Goal: Transaction & Acquisition: Purchase product/service

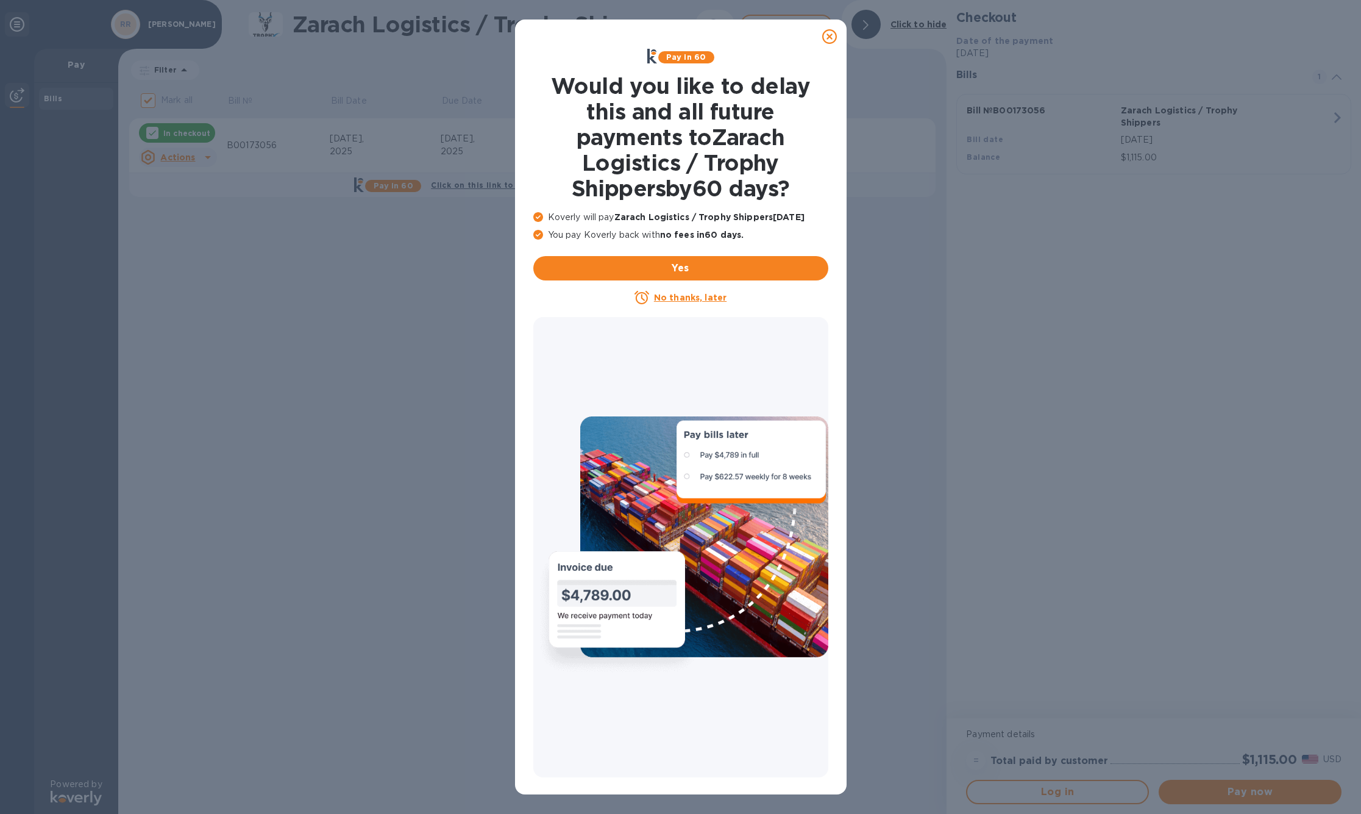
click at [700, 302] on u "No thanks, later" at bounding box center [690, 298] width 73 height 10
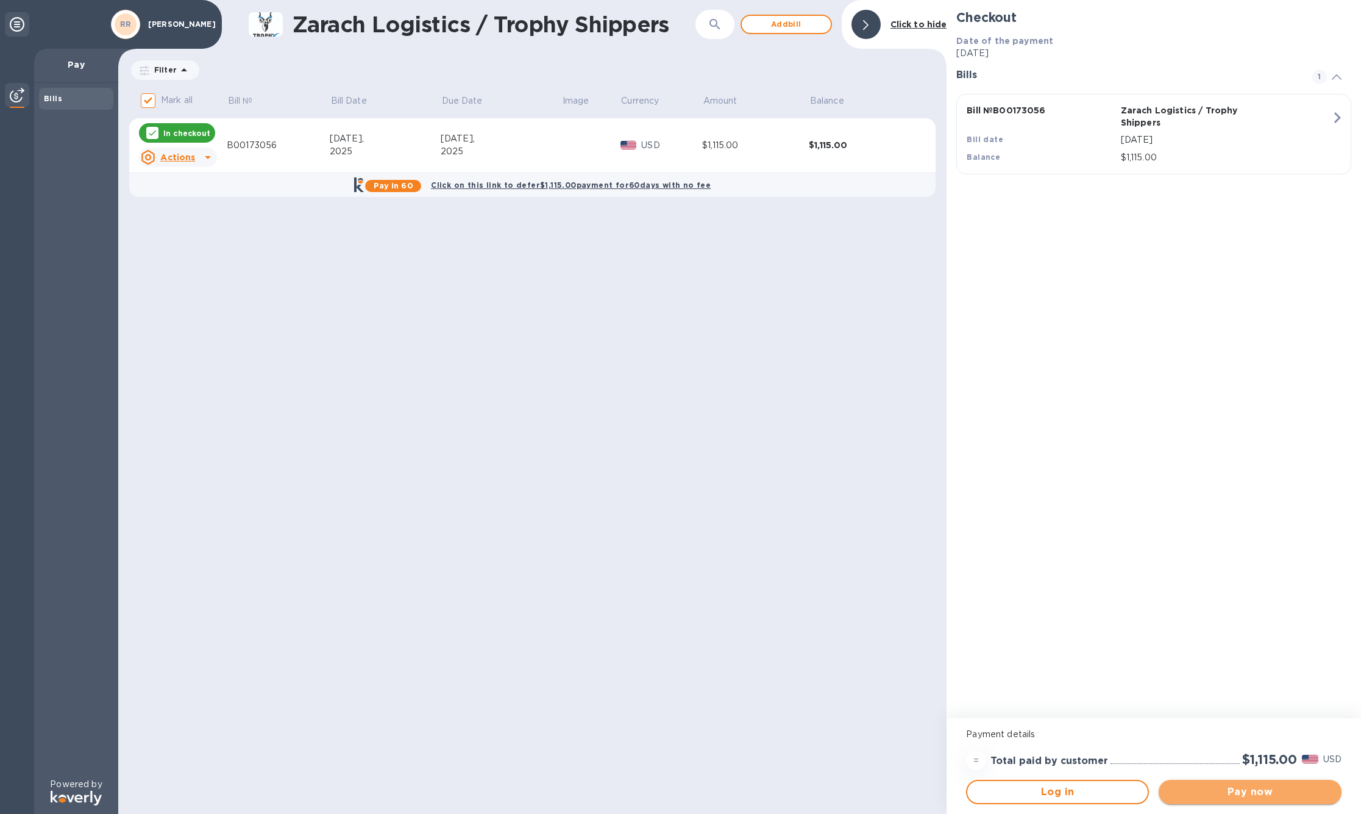
click at [1252, 792] on span "Pay now" at bounding box center [1249, 791] width 163 height 15
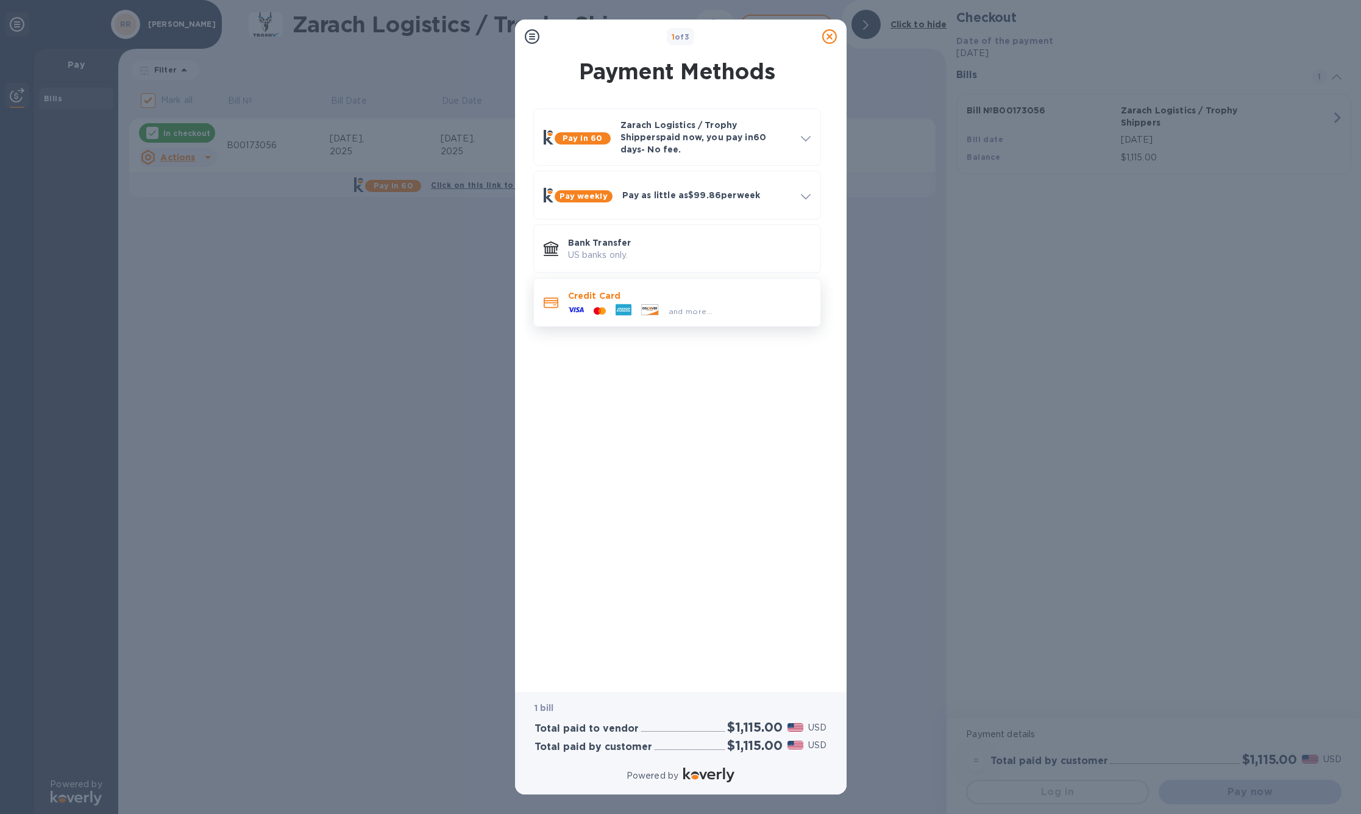
click at [609, 317] on div at bounding box center [600, 311] width 22 height 12
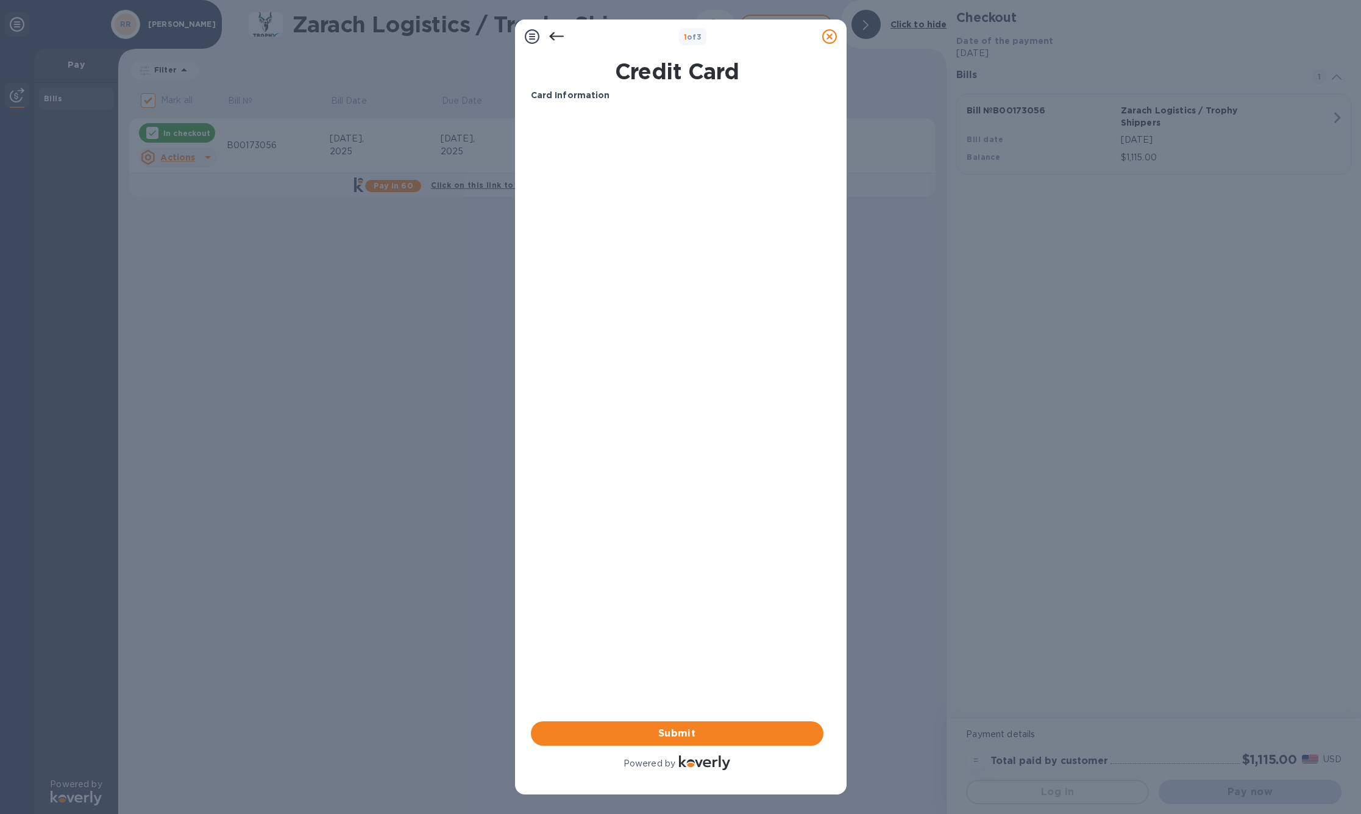
click at [537, 97] on b "Card Information" at bounding box center [570, 95] width 79 height 10
click at [555, 35] on icon at bounding box center [556, 36] width 15 height 15
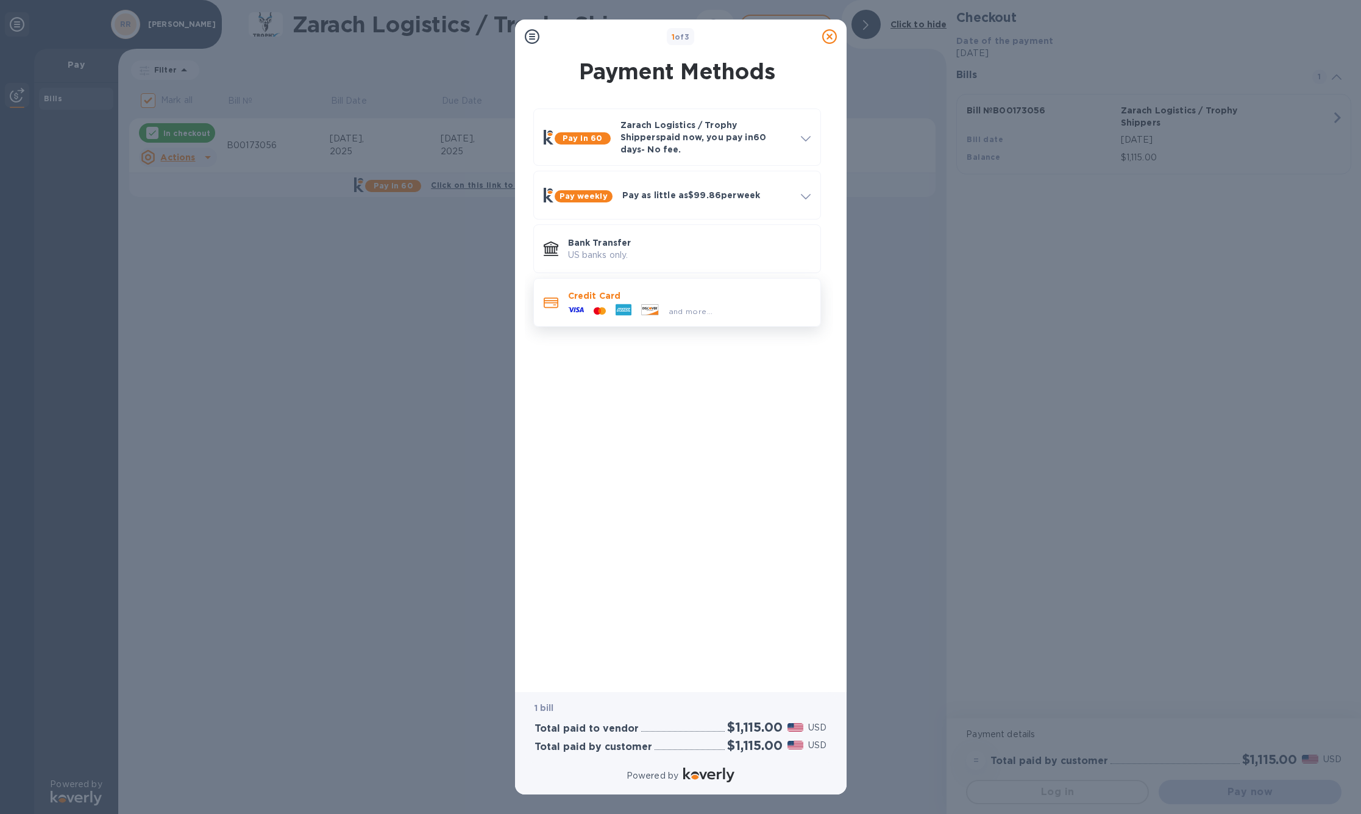
click at [553, 308] on icon at bounding box center [551, 302] width 15 height 11
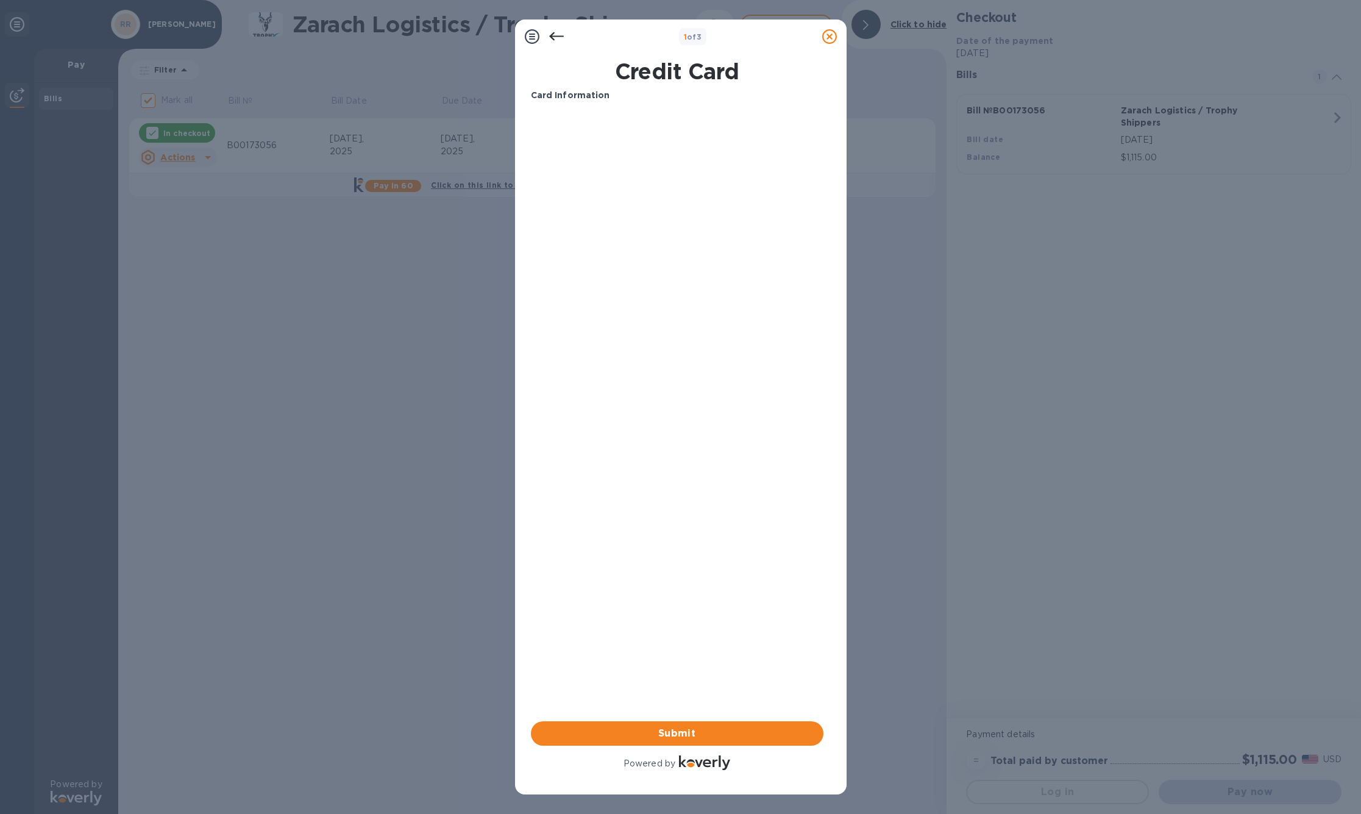
click at [580, 96] on b "Card Information" at bounding box center [570, 95] width 79 height 10
click at [637, 98] on p "Card Information" at bounding box center [677, 95] width 293 height 13
click at [676, 734] on span "Submit" at bounding box center [677, 733] width 273 height 15
click at [529, 39] on icon at bounding box center [532, 36] width 15 height 15
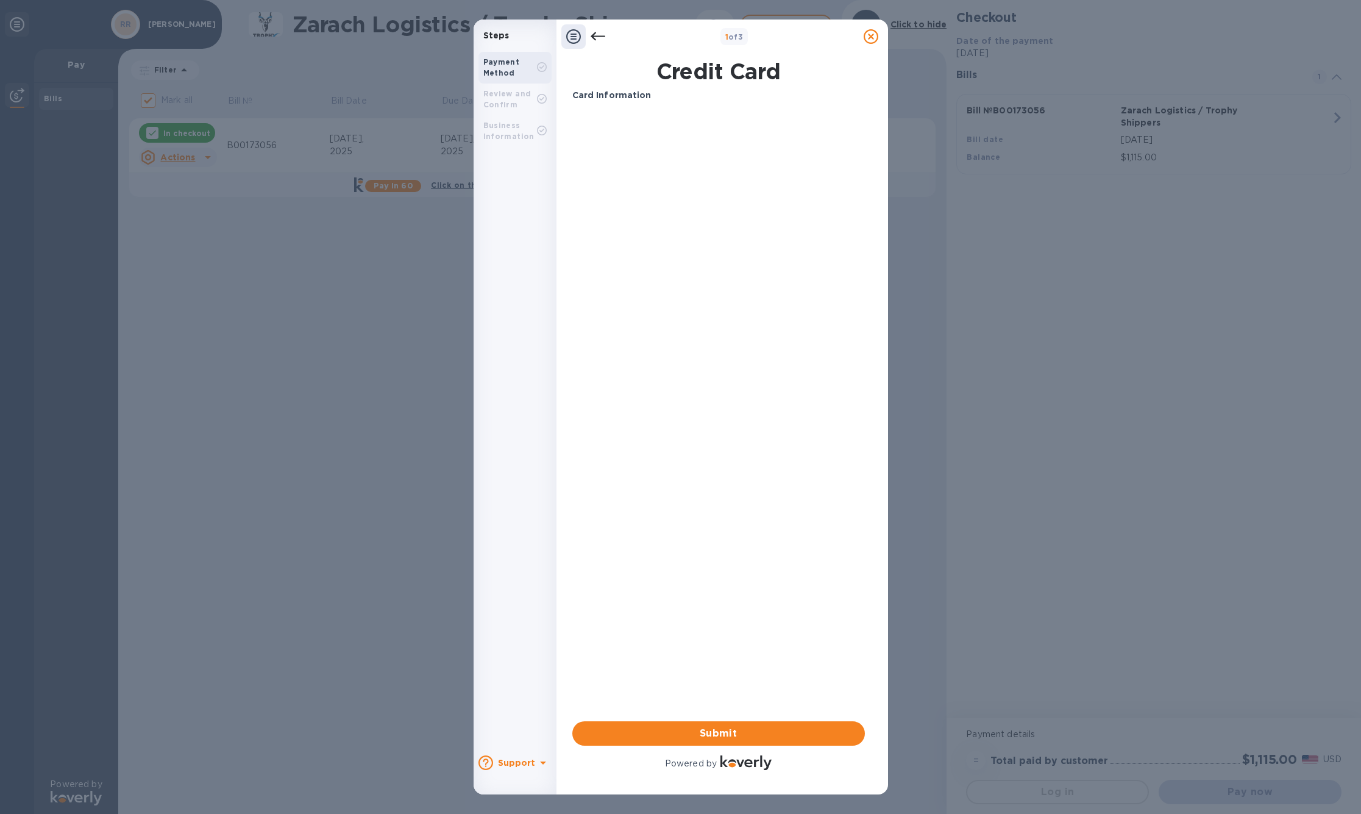
click at [629, 99] on b "Card Information" at bounding box center [611, 95] width 79 height 10
click at [696, 77] on h1 "Credit Card" at bounding box center [718, 72] width 302 height 26
click at [724, 734] on span "Submit" at bounding box center [718, 733] width 273 height 15
click at [598, 34] on icon at bounding box center [598, 36] width 15 height 15
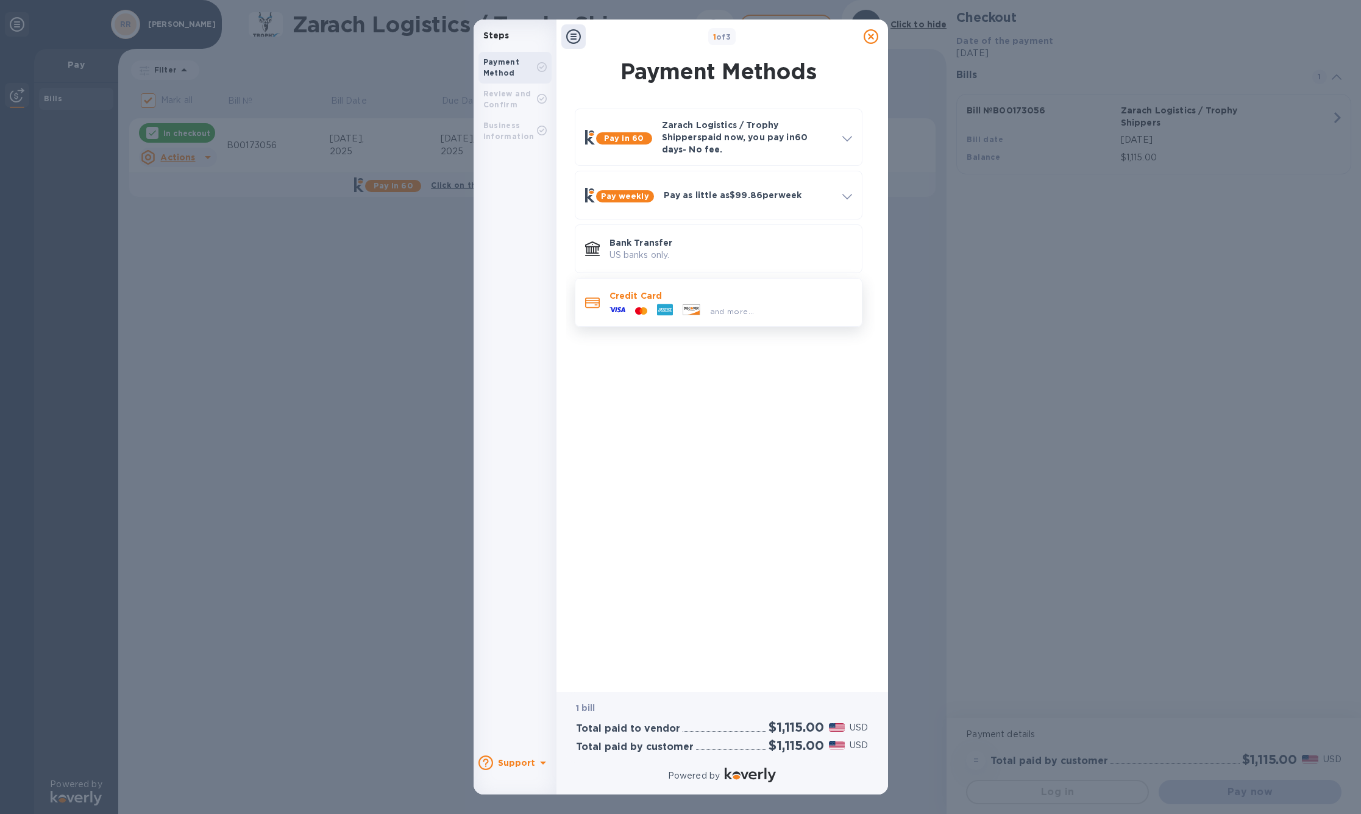
click at [752, 316] on span "and more..." at bounding box center [732, 311] width 44 height 9
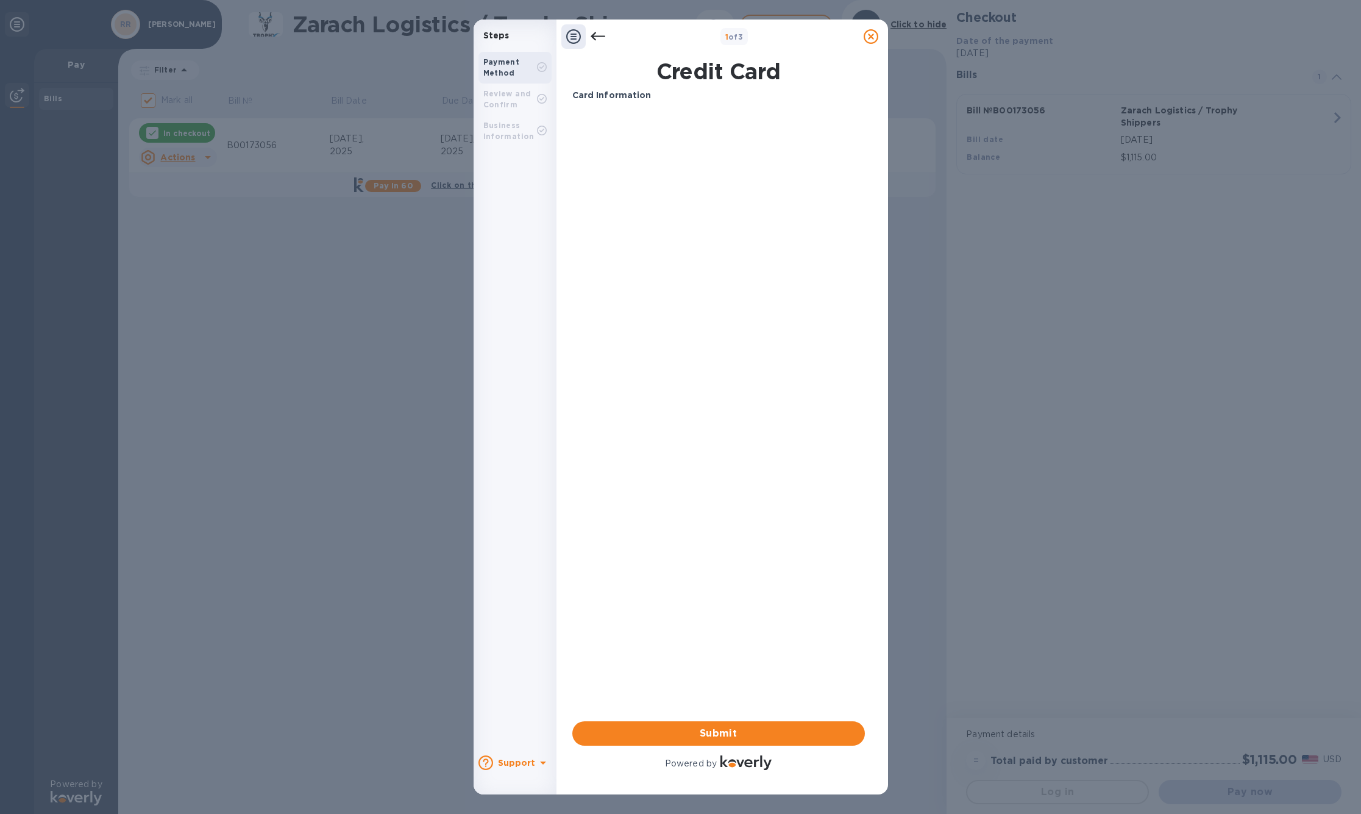
click at [597, 37] on icon at bounding box center [598, 36] width 15 height 15
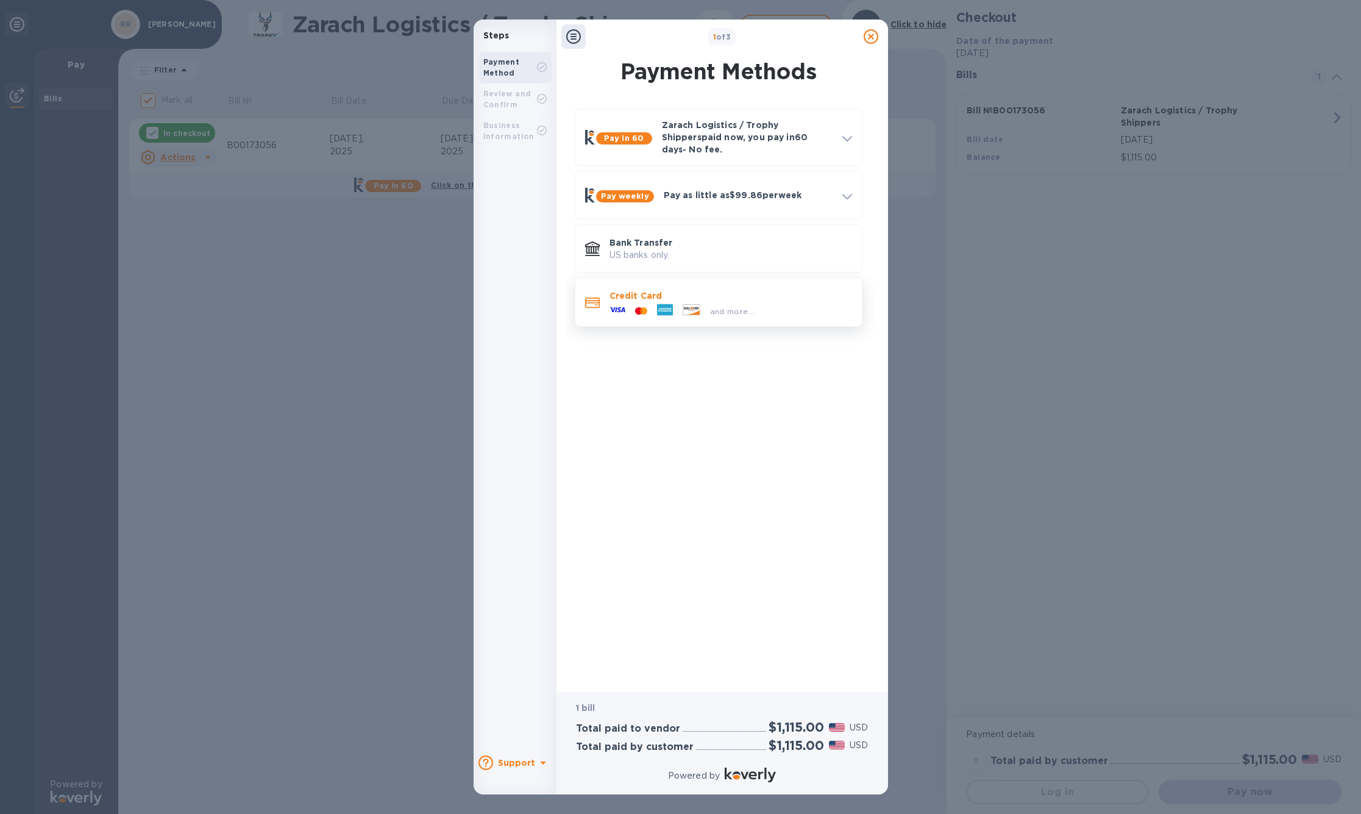
click at [582, 314] on div at bounding box center [592, 302] width 24 height 23
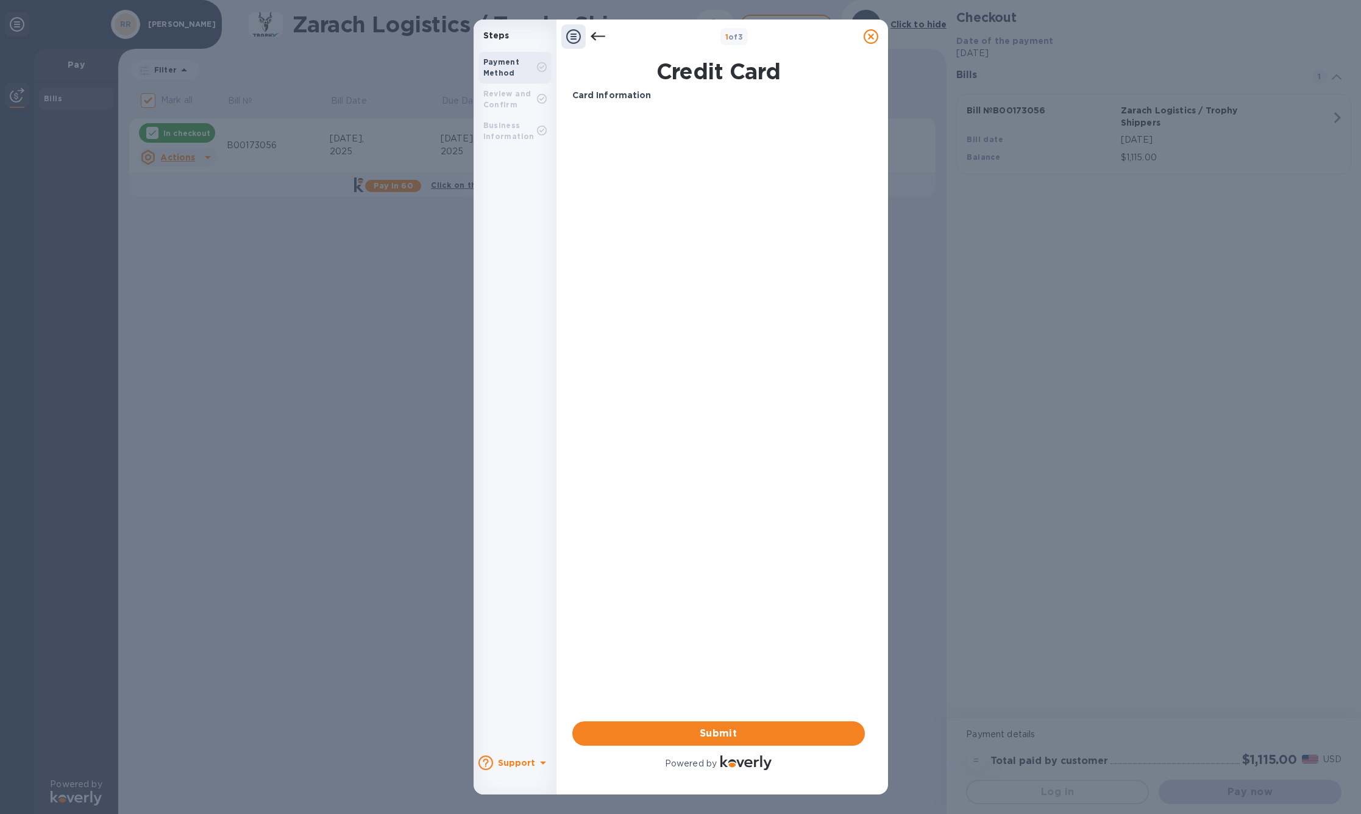
click at [617, 98] on b "Card Information" at bounding box center [611, 95] width 79 height 10
click at [729, 734] on span "Submit" at bounding box center [718, 733] width 273 height 15
click at [517, 110] on div "Review and Confirm" at bounding box center [510, 99] width 54 height 22
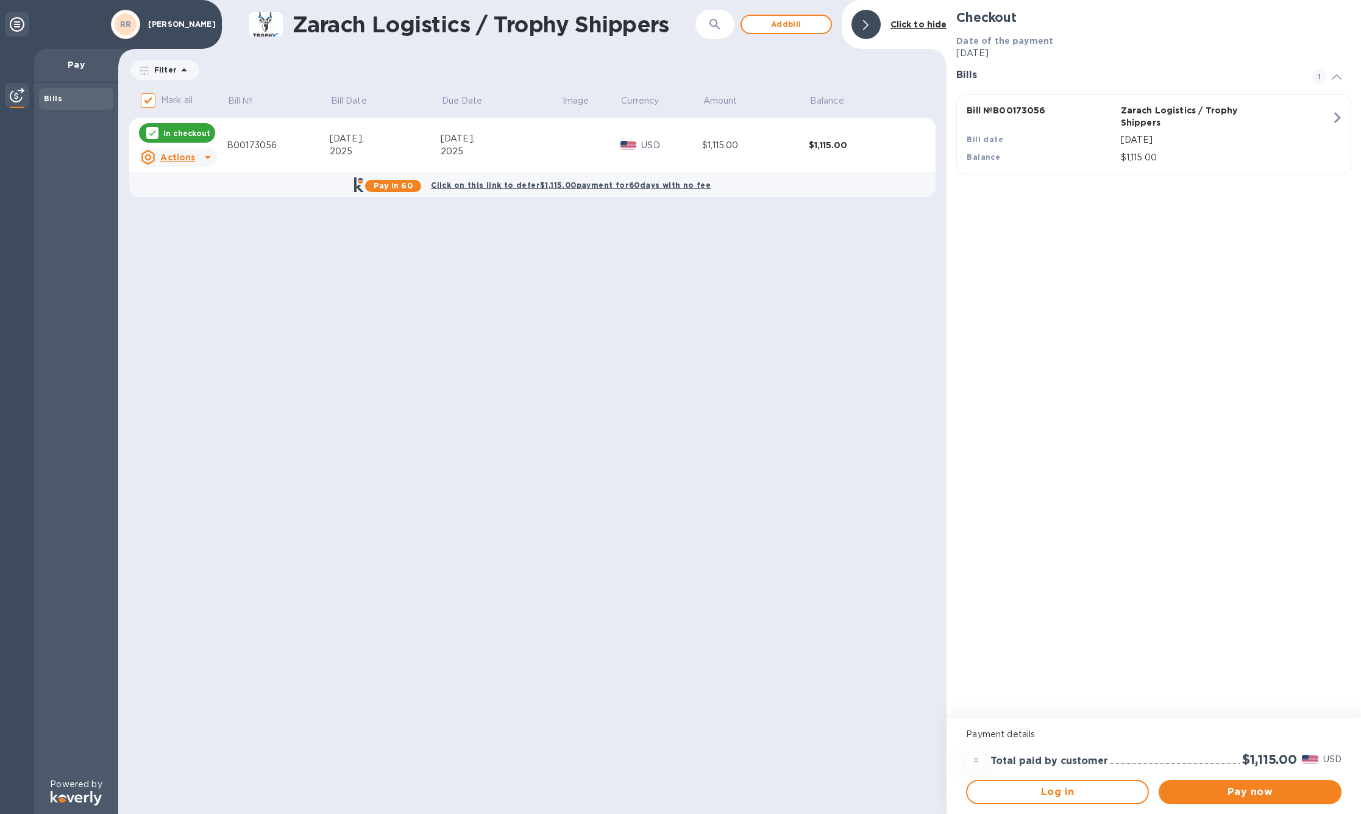
click at [191, 154] on u "Actions" at bounding box center [177, 157] width 35 height 10
click at [491, 256] on div at bounding box center [680, 407] width 1361 height 814
click at [1051, 792] on span "Log in" at bounding box center [1057, 791] width 161 height 15
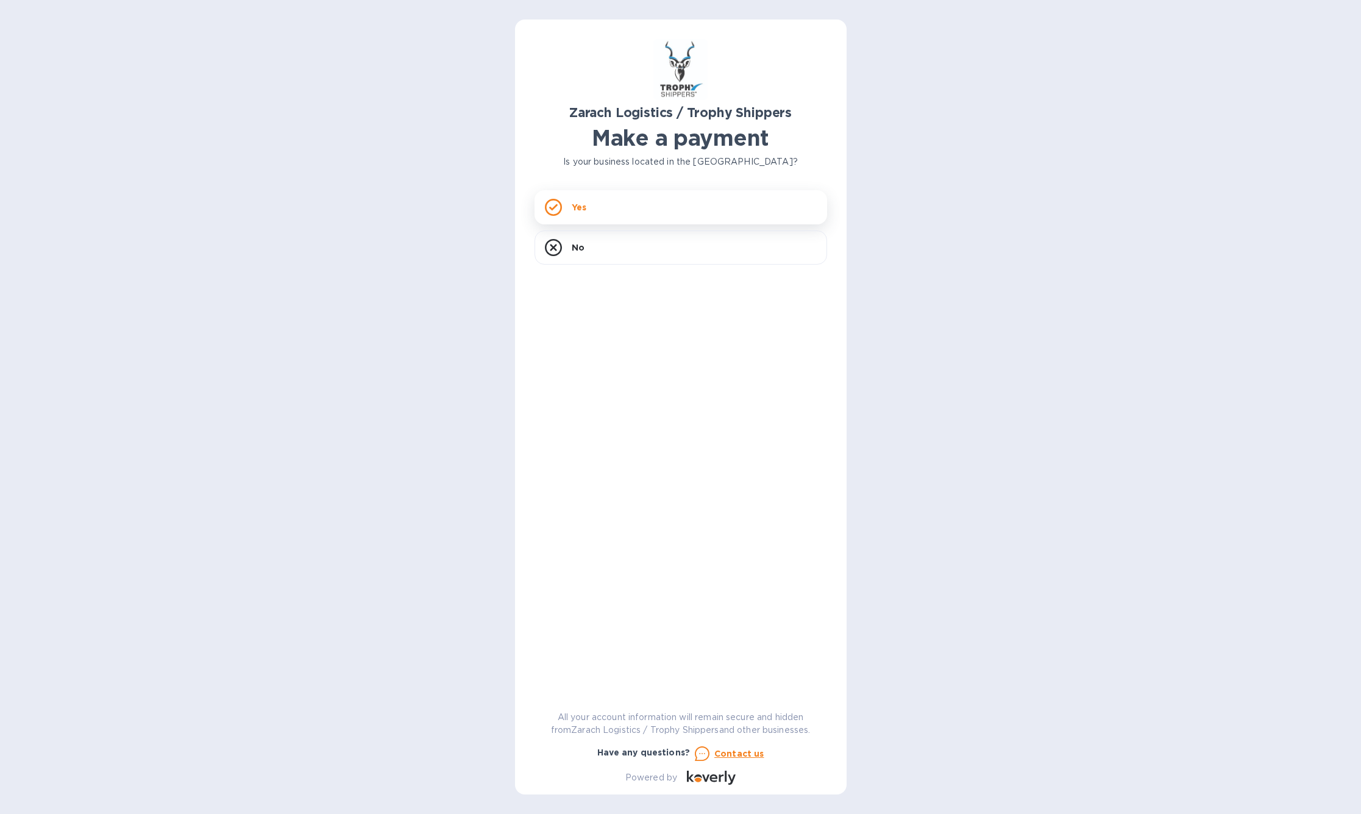
click at [647, 205] on div "Yes" at bounding box center [680, 207] width 293 height 34
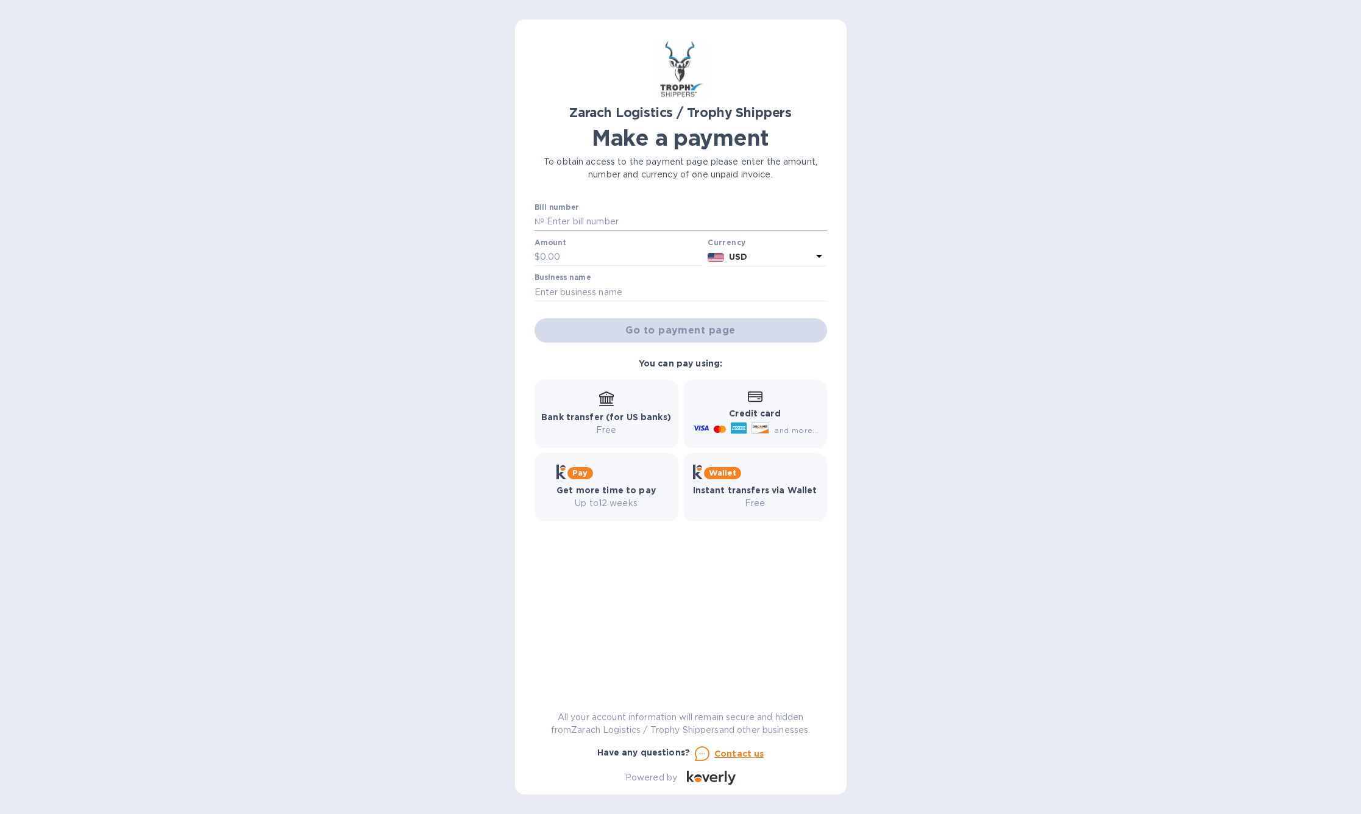
click at [605, 231] on input "text" at bounding box center [685, 222] width 283 height 18
type input "B00173056"
click at [599, 266] on input "text" at bounding box center [621, 257] width 163 height 18
type input "1,115"
click at [664, 301] on input "text" at bounding box center [680, 292] width 293 height 18
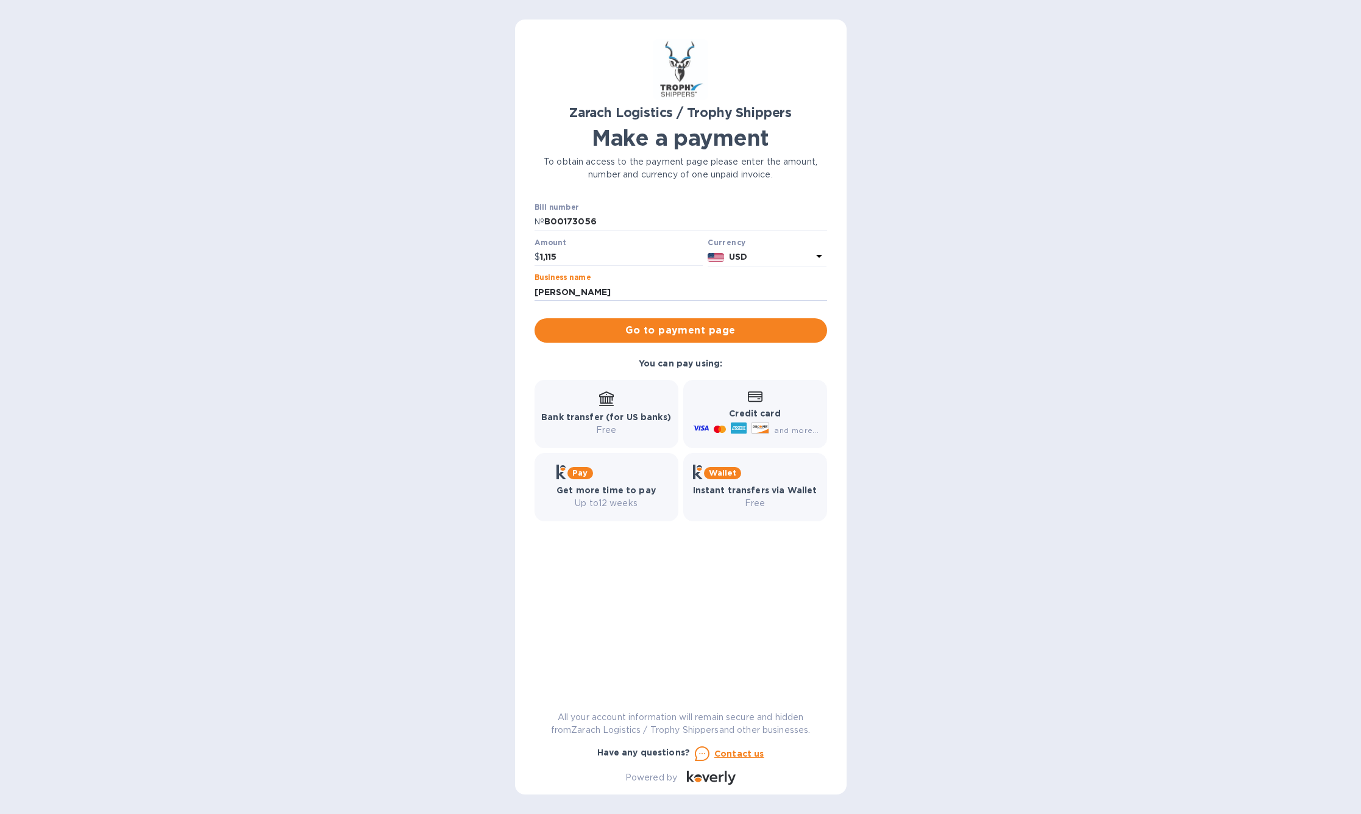
type input "[PERSON_NAME]"
click at [740, 439] on div at bounding box center [738, 430] width 21 height 20
click at [749, 418] on b "Credit card" at bounding box center [754, 413] width 51 height 10
click at [758, 418] on b "Credit card" at bounding box center [754, 413] width 51 height 10
click at [622, 266] on input "1,115" at bounding box center [621, 257] width 163 height 18
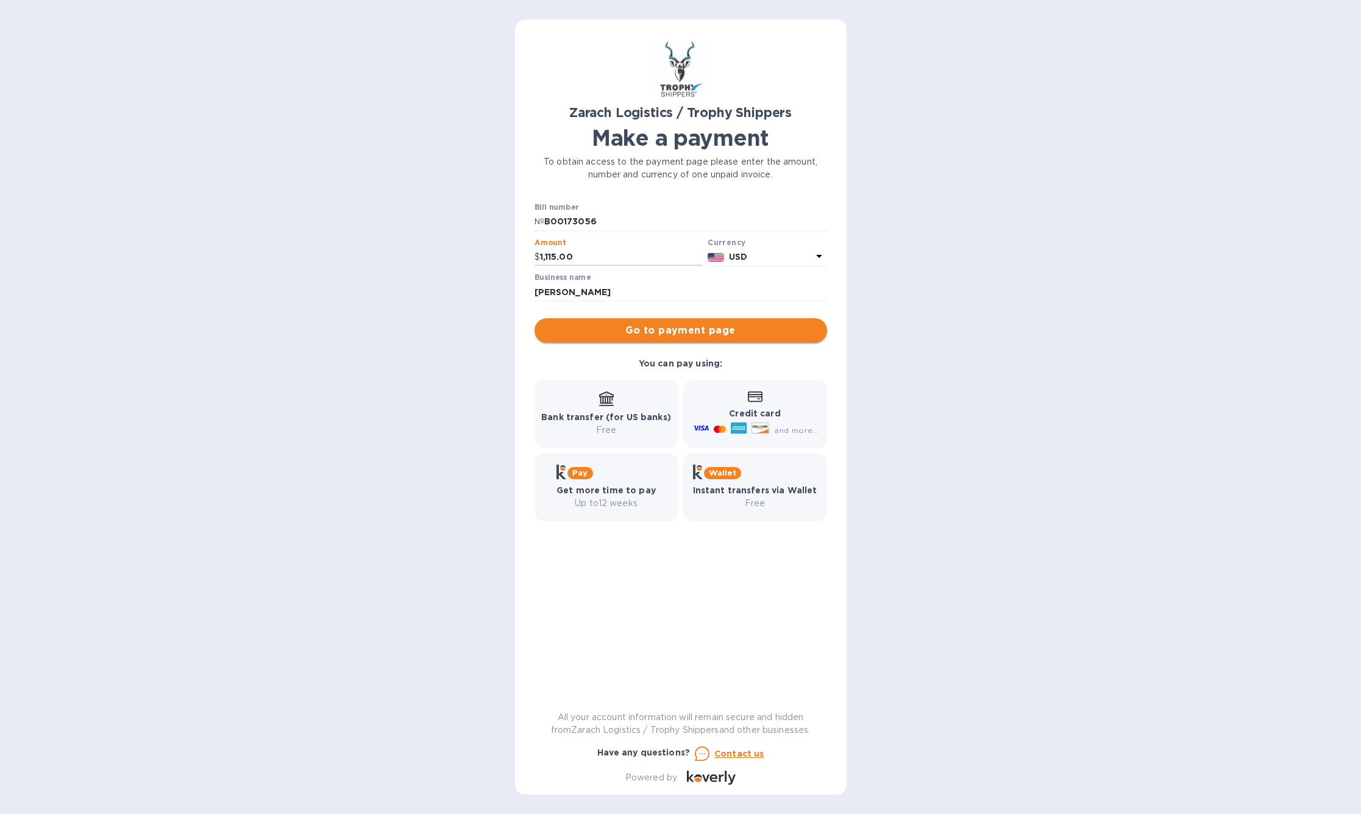
type input "1,115.00"
click at [652, 338] on span "Go to payment page" at bounding box center [680, 330] width 273 height 15
